Goal: Register for event/course

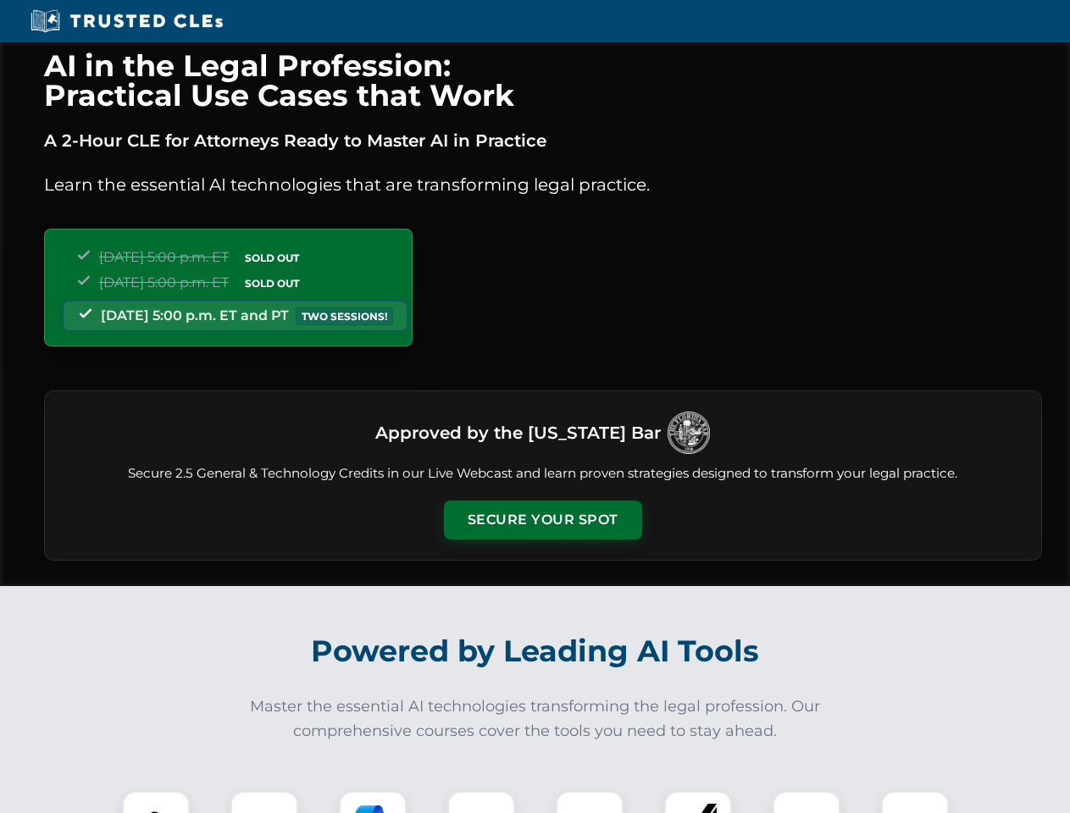
click at [542, 520] on button "Secure Your Spot" at bounding box center [543, 519] width 198 height 39
click at [156, 802] on img at bounding box center [155, 824] width 49 height 49
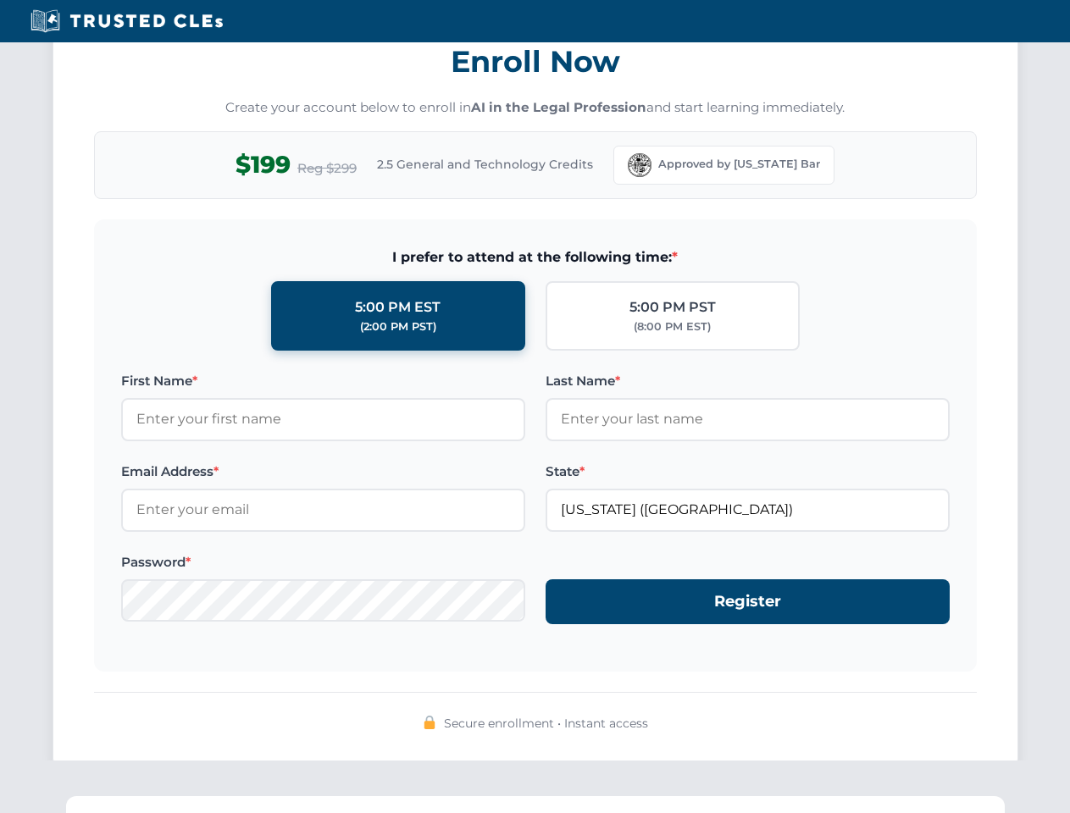
scroll to position [1662, 0]
